Goal: Task Accomplishment & Management: Manage account settings

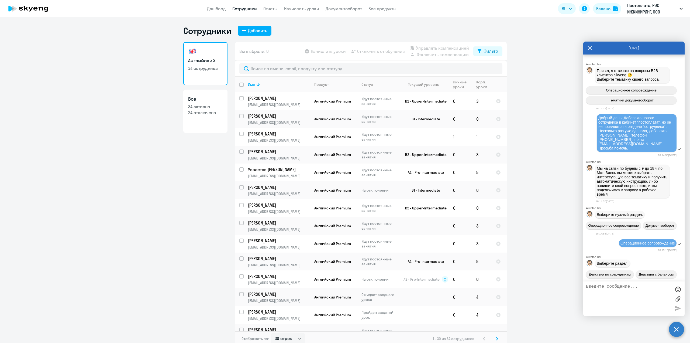
select select "30"
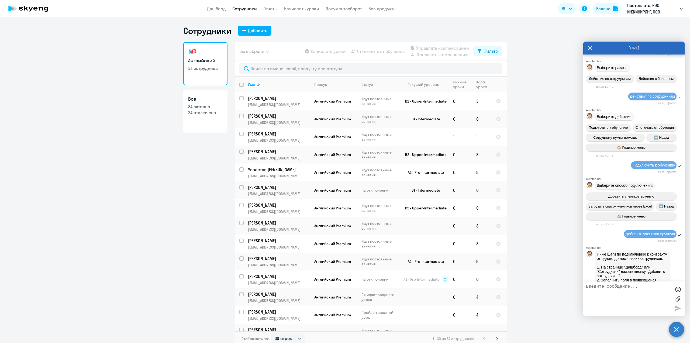
scroll to position [147, 0]
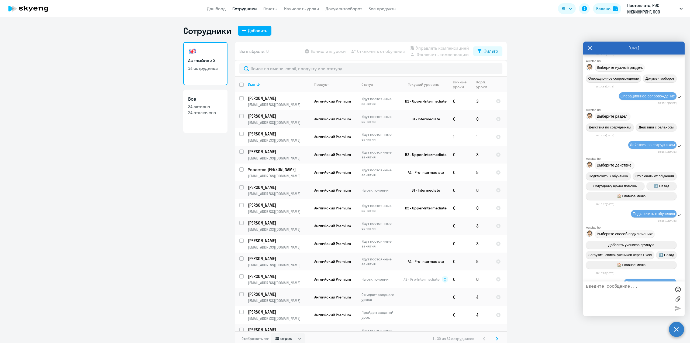
click at [589, 47] on icon at bounding box center [590, 48] width 4 height 4
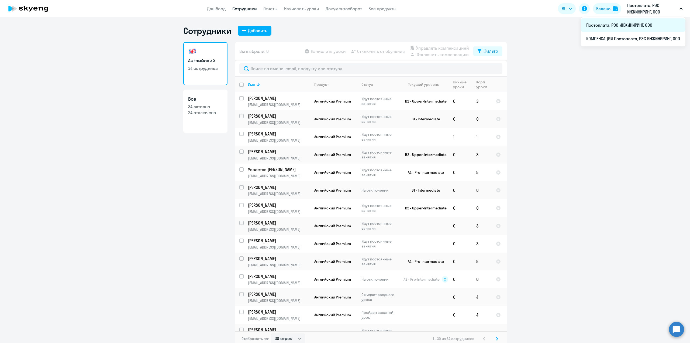
click at [612, 26] on li "Постоплата, РЭС ИНЖИНИРИНГ, ООО" at bounding box center [633, 24] width 105 height 13
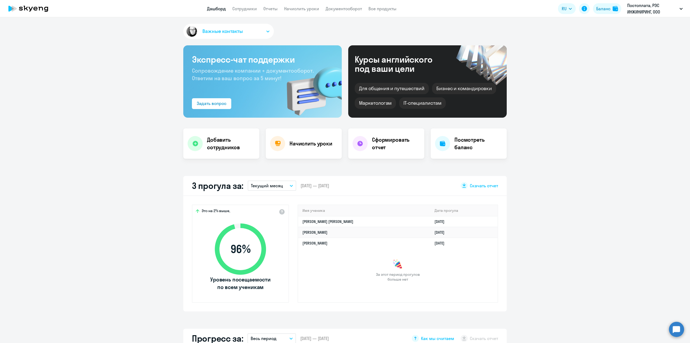
click at [241, 4] on app-header "Дашборд Сотрудники Отчеты Начислить уроки Документооборот Все продукты Дашборд …" at bounding box center [345, 8] width 690 height 17
click at [244, 7] on link "Сотрудники" at bounding box center [244, 8] width 25 height 5
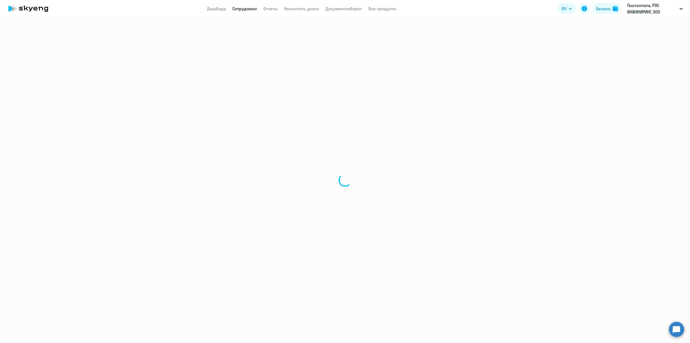
select select "30"
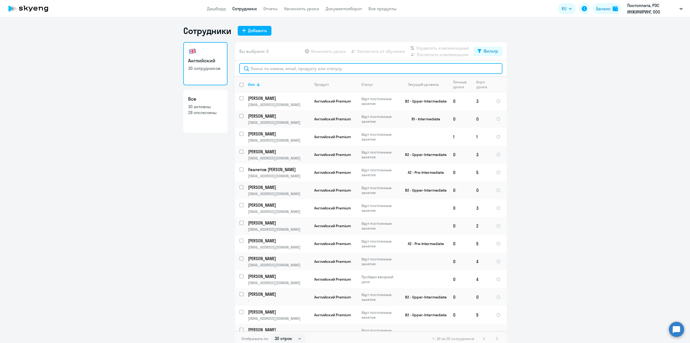
click at [264, 67] on input "text" at bounding box center [370, 68] width 263 height 11
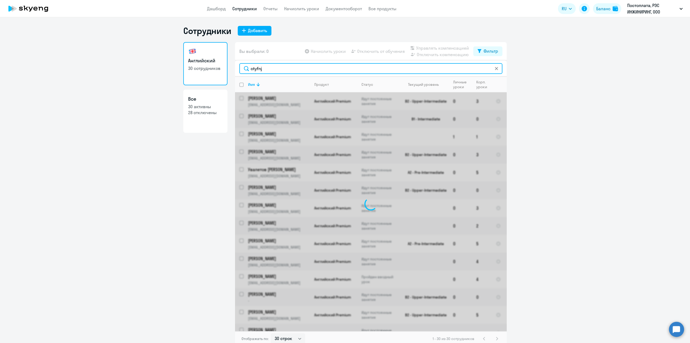
type input "ctyfnjh"
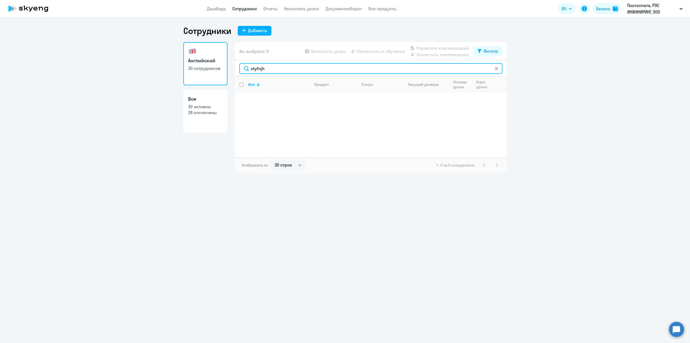
drag, startPoint x: 252, startPoint y: 71, endPoint x: 237, endPoint y: 73, distance: 15.0
click at [237, 73] on div "ctyfnjh" at bounding box center [371, 68] width 272 height 16
type input "сенатор"
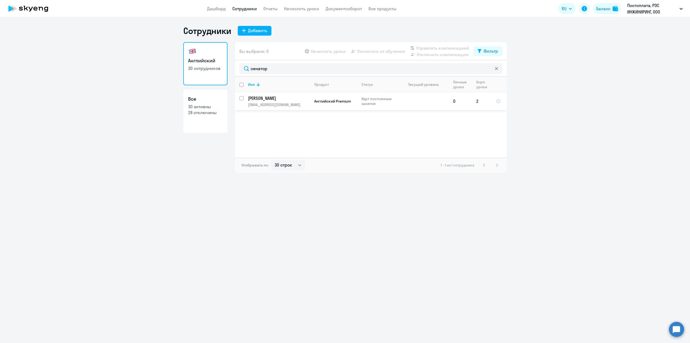
click at [240, 99] on input "select row 42177903" at bounding box center [244, 101] width 11 height 11
checkbox input "true"
click at [341, 54] on span "Начислить уроки" at bounding box center [328, 51] width 35 height 6
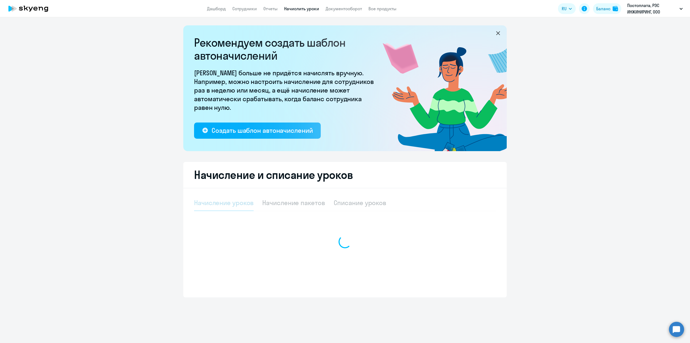
select select "10"
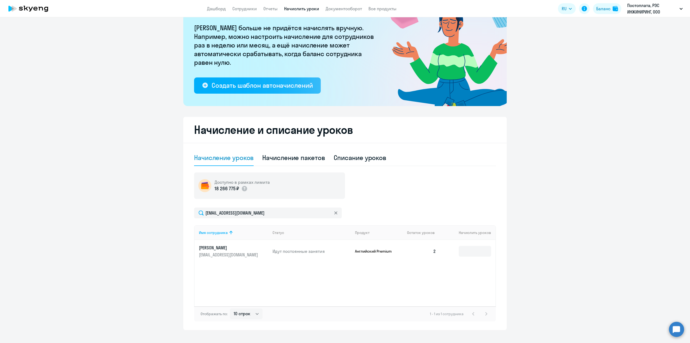
scroll to position [54, 0]
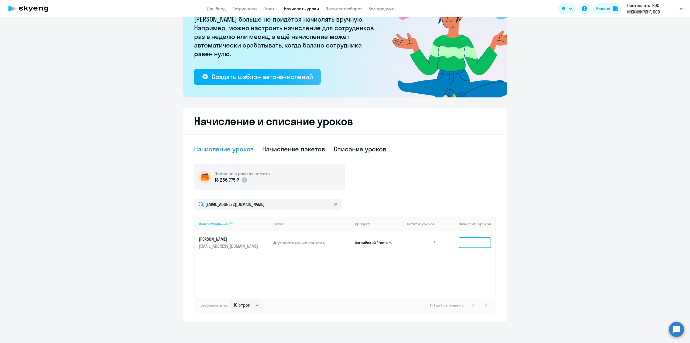
click at [483, 241] on input at bounding box center [475, 242] width 32 height 11
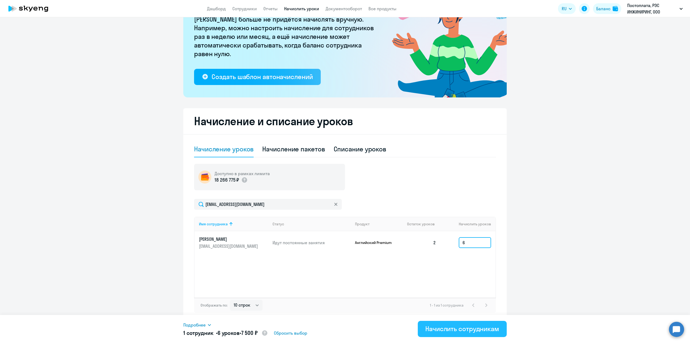
type input "6"
click at [475, 327] on div "Начислить сотрудникам" at bounding box center [462, 328] width 74 height 9
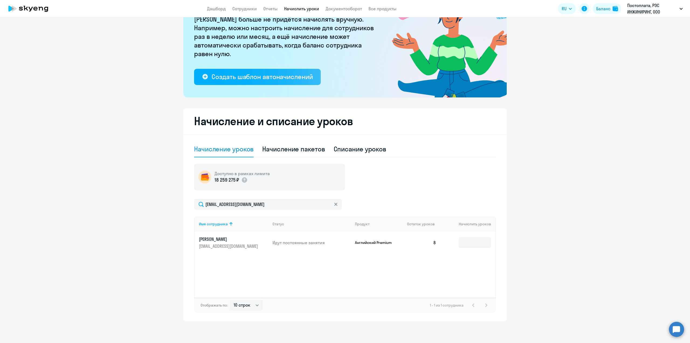
scroll to position [0, 0]
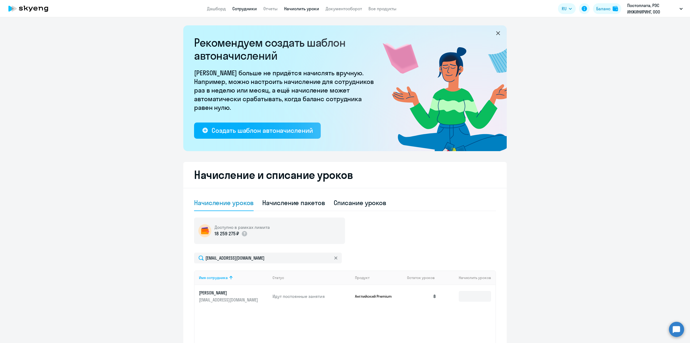
click at [244, 9] on link "Сотрудники" at bounding box center [244, 8] width 25 height 5
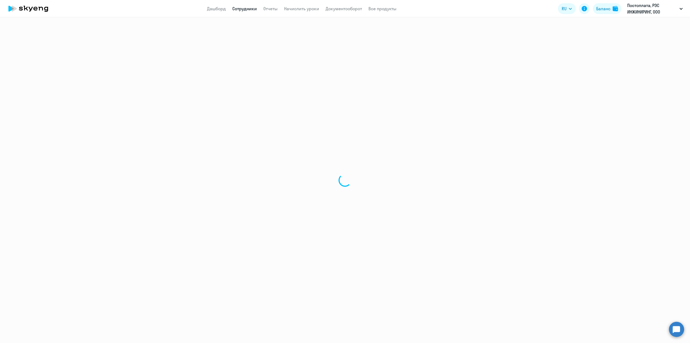
select select "30"
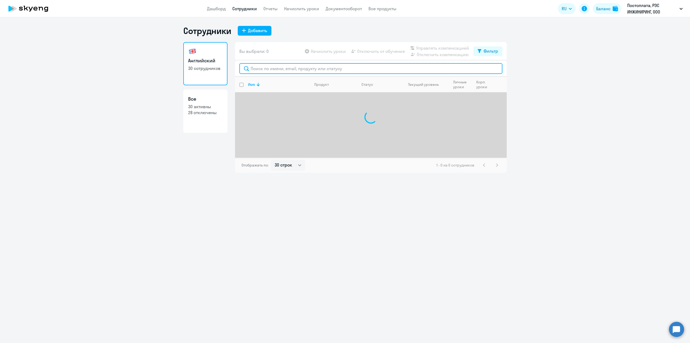
click at [271, 68] on input "text" at bounding box center [370, 68] width 263 height 11
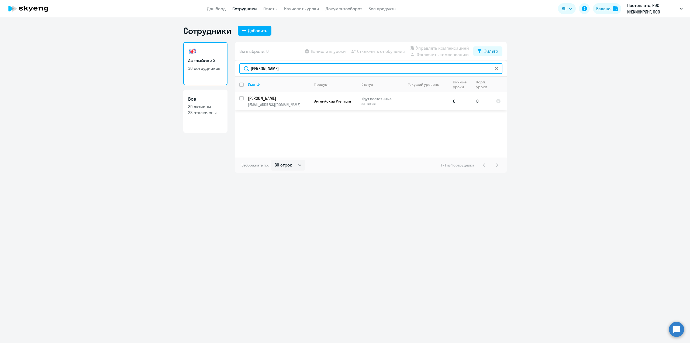
type input "[PERSON_NAME]"
click at [240, 99] on input "select row 42513200" at bounding box center [244, 101] width 11 height 11
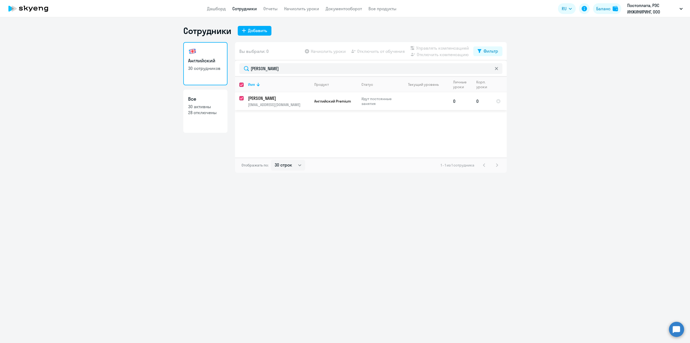
checkbox input "true"
click at [336, 53] on span "Начислить уроки" at bounding box center [328, 51] width 35 height 6
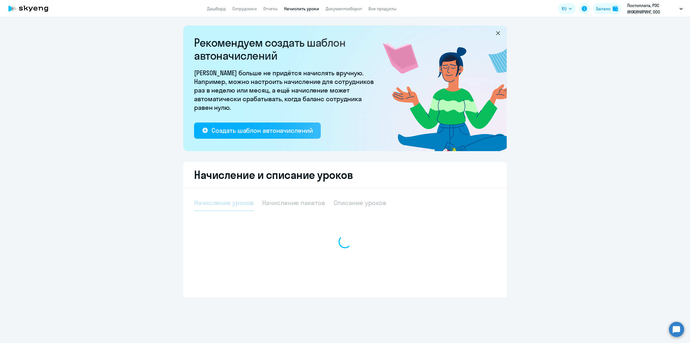
select select "10"
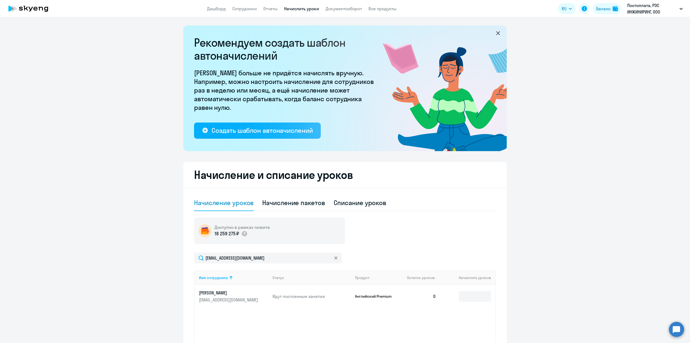
scroll to position [27, 0]
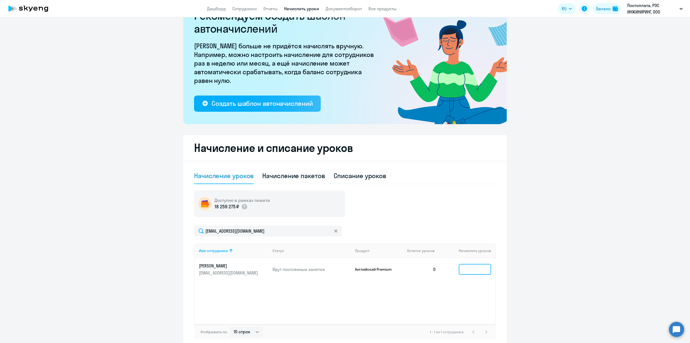
click at [472, 271] on input at bounding box center [475, 269] width 32 height 11
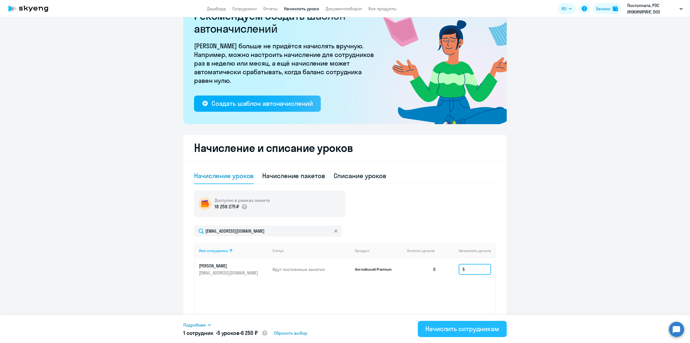
type input "5"
click at [466, 326] on div "Начислить сотрудникам" at bounding box center [462, 328] width 74 height 9
